Goal: Information Seeking & Learning: Learn about a topic

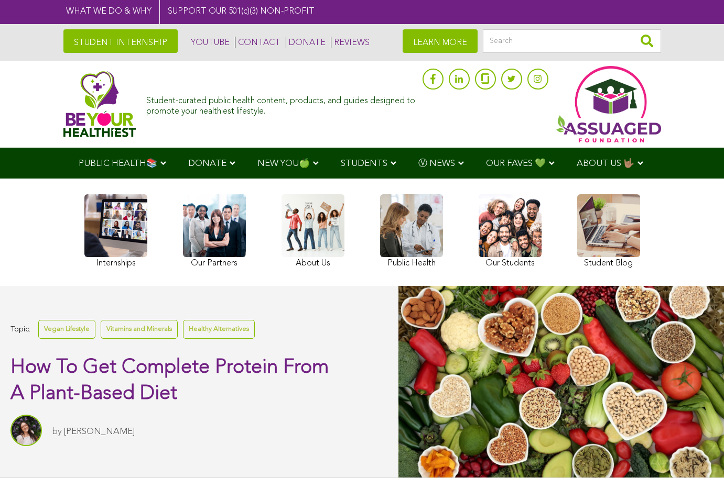
click at [30, 227] on div "Internships Our Partners About Us Public Health Our Students Student Blog" at bounding box center [362, 233] width 724 height 108
click at [30, 76] on div "Student-curated public health content, products, and guides designed to promote…" at bounding box center [362, 104] width 724 height 87
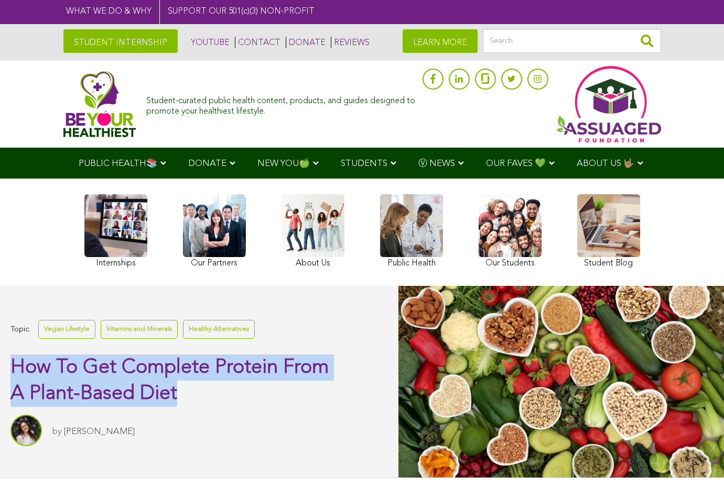
drag, startPoint x: 177, startPoint y: 398, endPoint x: 14, endPoint y: 368, distance: 165.2
click at [14, 368] on span "How To Get Complete Protein From A Plant-Based Diet" at bounding box center [169, 381] width 318 height 46
copy span "How To Get Complete Protein From A Plant-Based Diet"
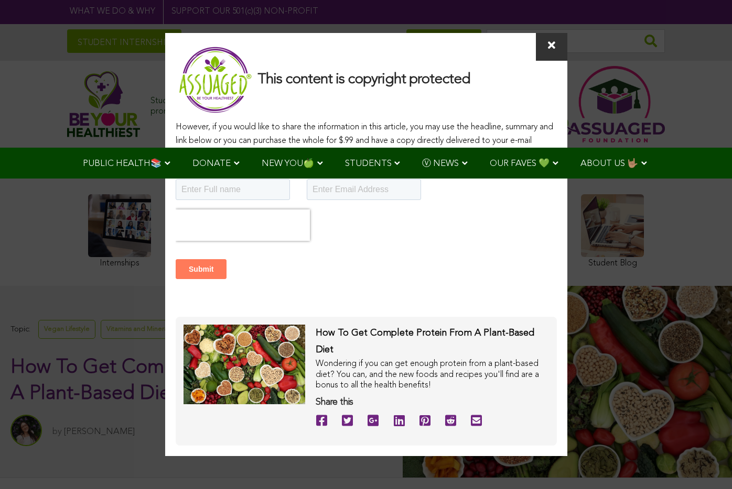
click at [552, 51] on icon at bounding box center [551, 45] width 7 height 10
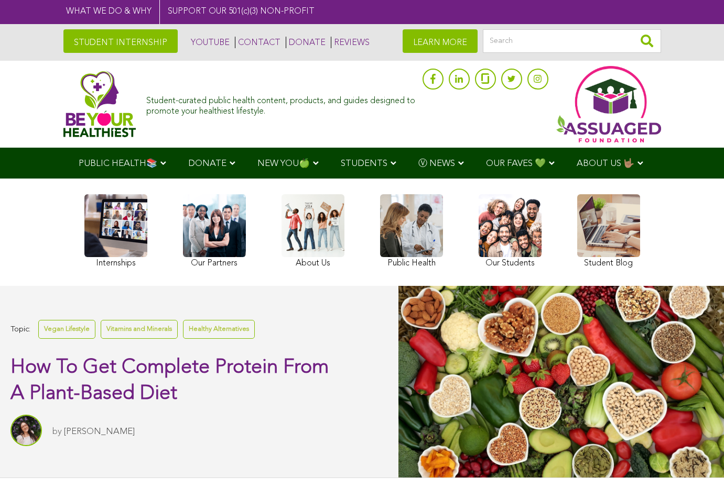
click at [693, 85] on div "Student-curated public health content, products, and guides designed to promote…" at bounding box center [362, 104] width 724 height 87
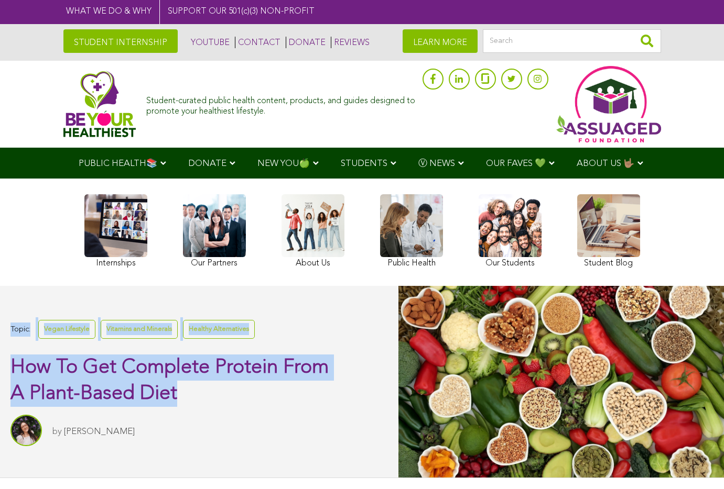
drag, startPoint x: 175, startPoint y: 395, endPoint x: 6, endPoint y: 368, distance: 170.8
click at [6, 368] on div "Topic: Vegan Lifestyle Vitamins and Minerals Healthy Alternatives How To Get Co…" at bounding box center [199, 381] width 398 height 191
copy div "Topic: Vegan Lifestyle Vitamins and Minerals Healthy Alternatives How To Get Co…"
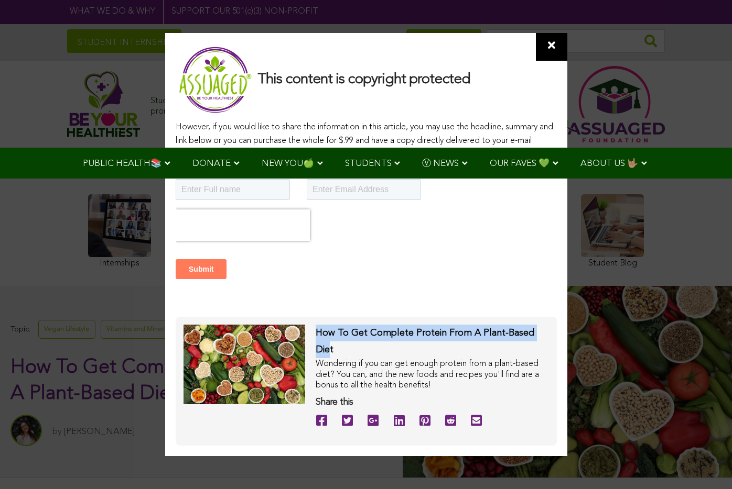
drag, startPoint x: 317, startPoint y: 342, endPoint x: 544, endPoint y: 336, distance: 228.0
click at [544, 336] on div "How To Get Complete Protein From A Plant-Based Diet" at bounding box center [431, 342] width 233 height 34
copy span "How To Get Complete Protein From A Plant-Based Die"
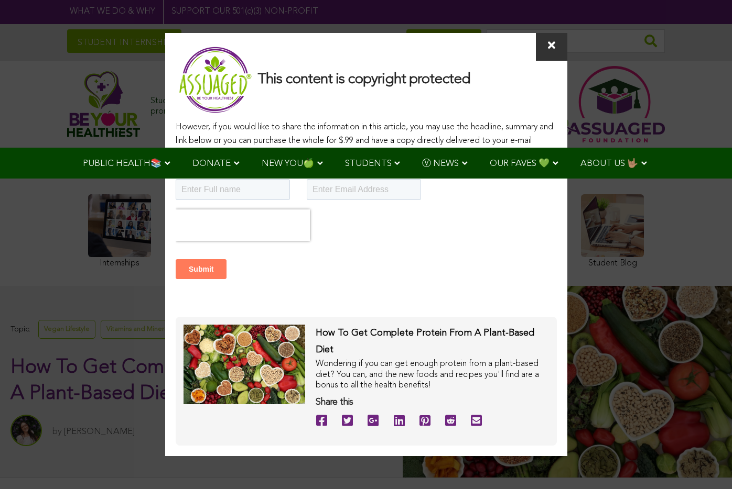
click at [551, 51] on icon at bounding box center [551, 45] width 7 height 10
